Goal: Register for event/course

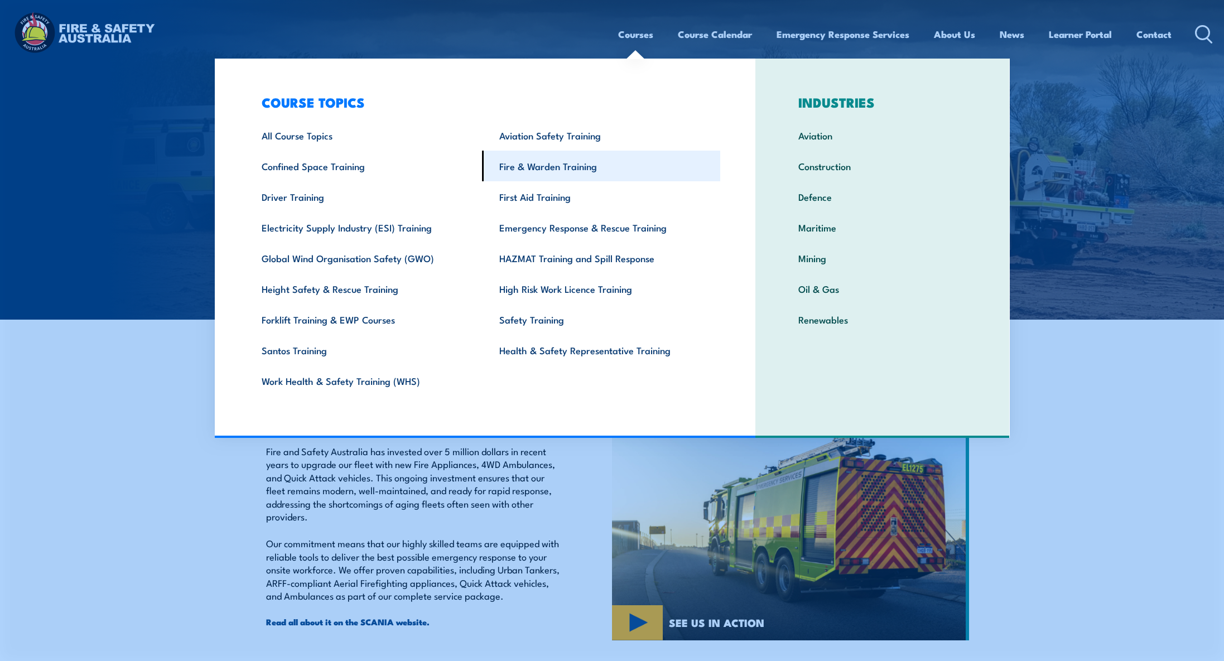
click at [569, 169] on link "Fire & Warden Training" at bounding box center [601, 166] width 238 height 31
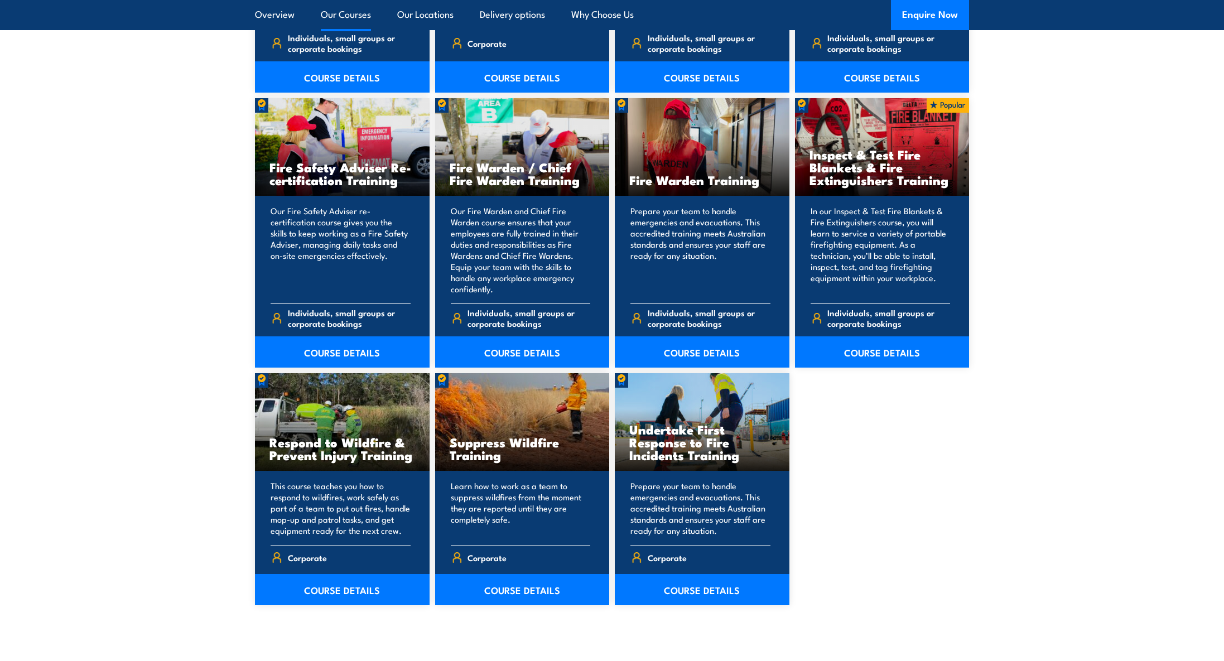
scroll to position [1004, 0]
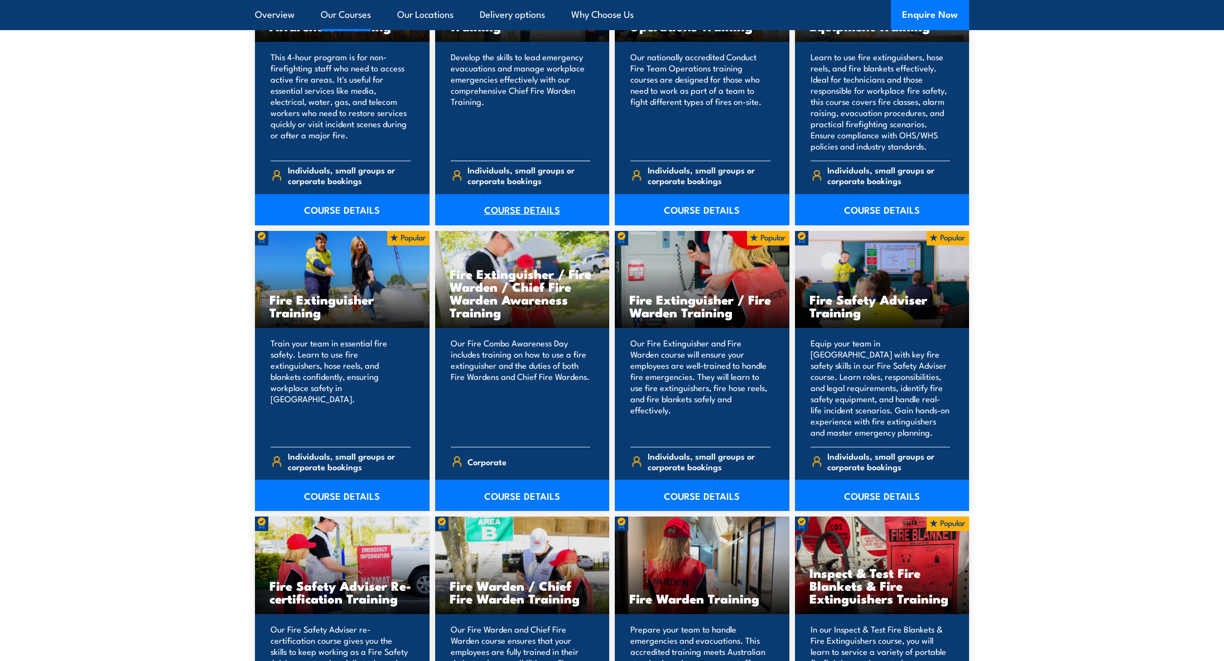
click at [538, 214] on link "COURSE DETAILS" at bounding box center [522, 209] width 175 height 31
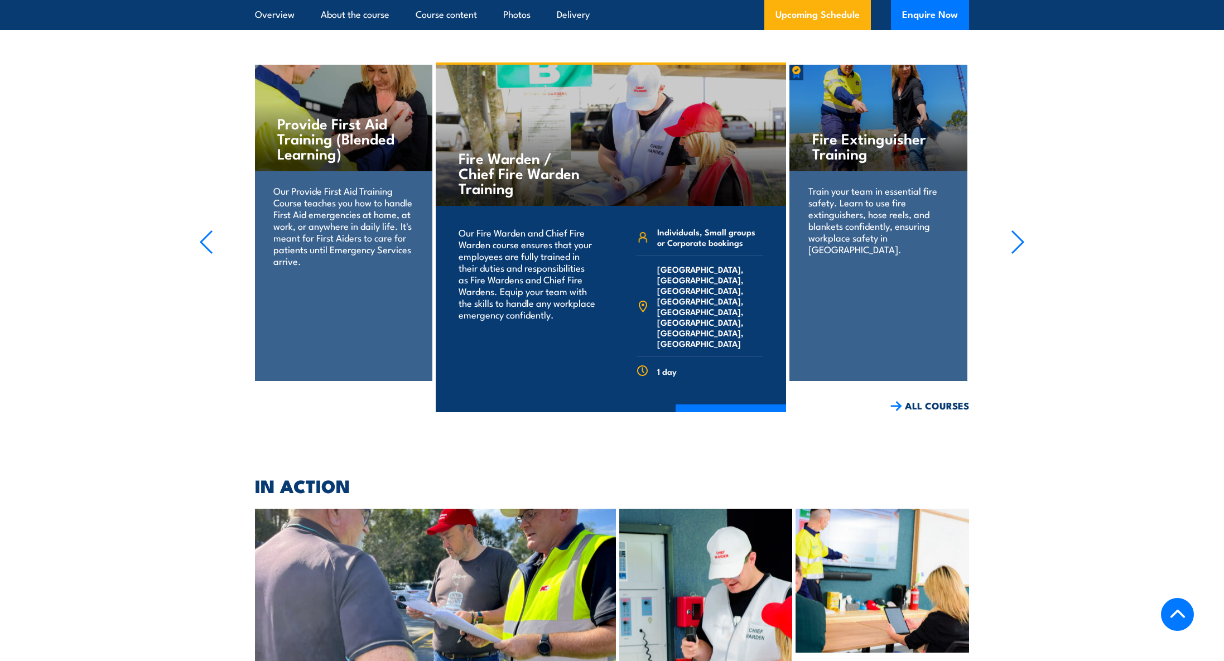
scroll to position [5271, 0]
